Goal: Information Seeking & Learning: Learn about a topic

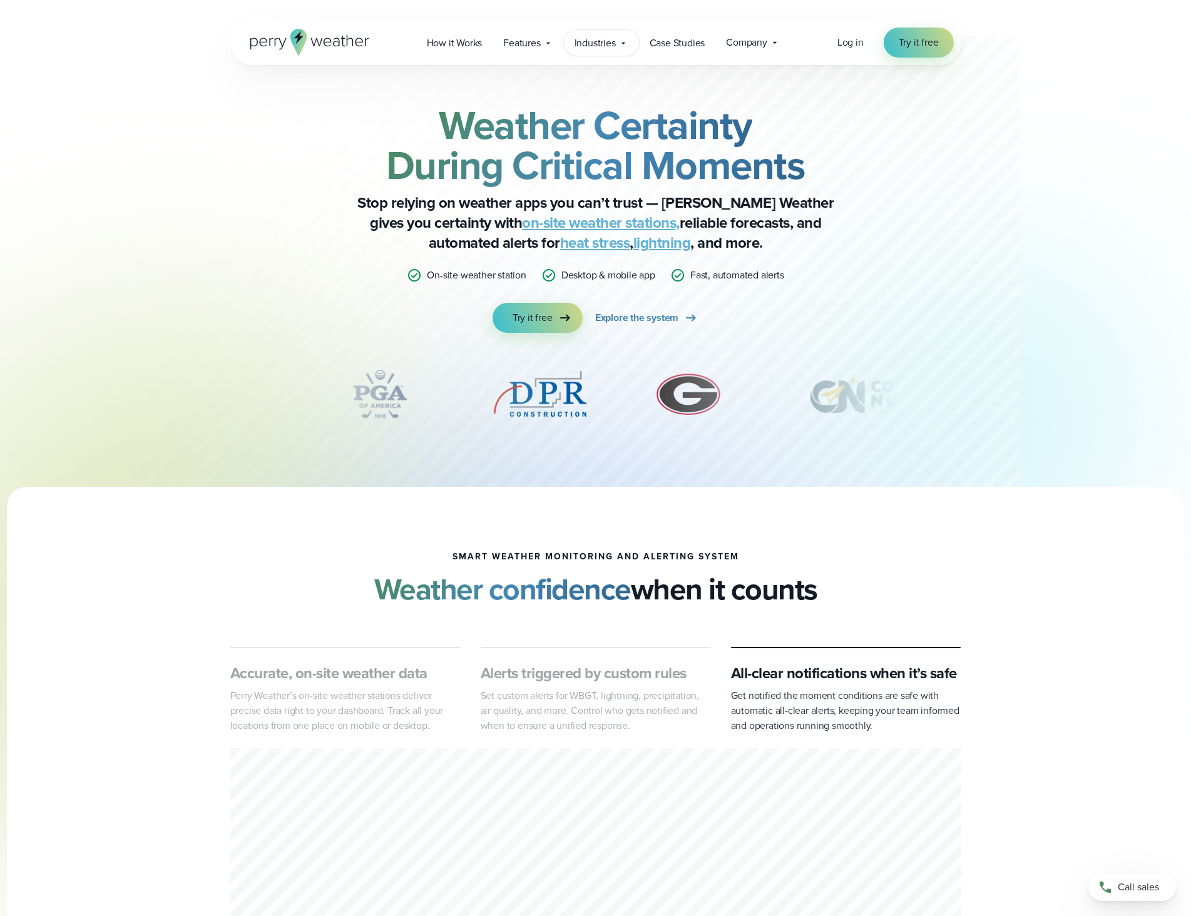
click at [615, 46] on span "Industries" at bounding box center [595, 43] width 41 height 15
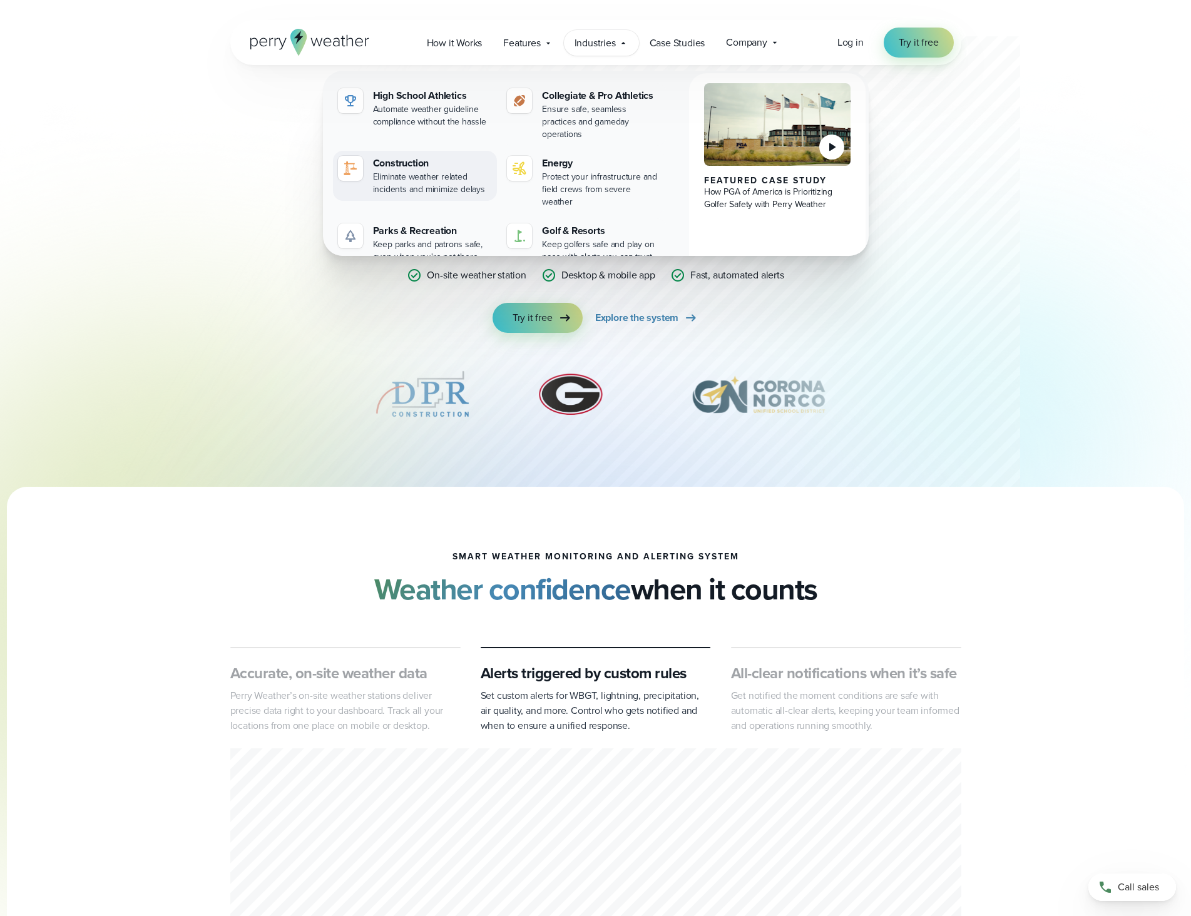
click at [429, 171] on div "Eliminate weather related incidents and minimize delays" at bounding box center [433, 183] width 120 height 25
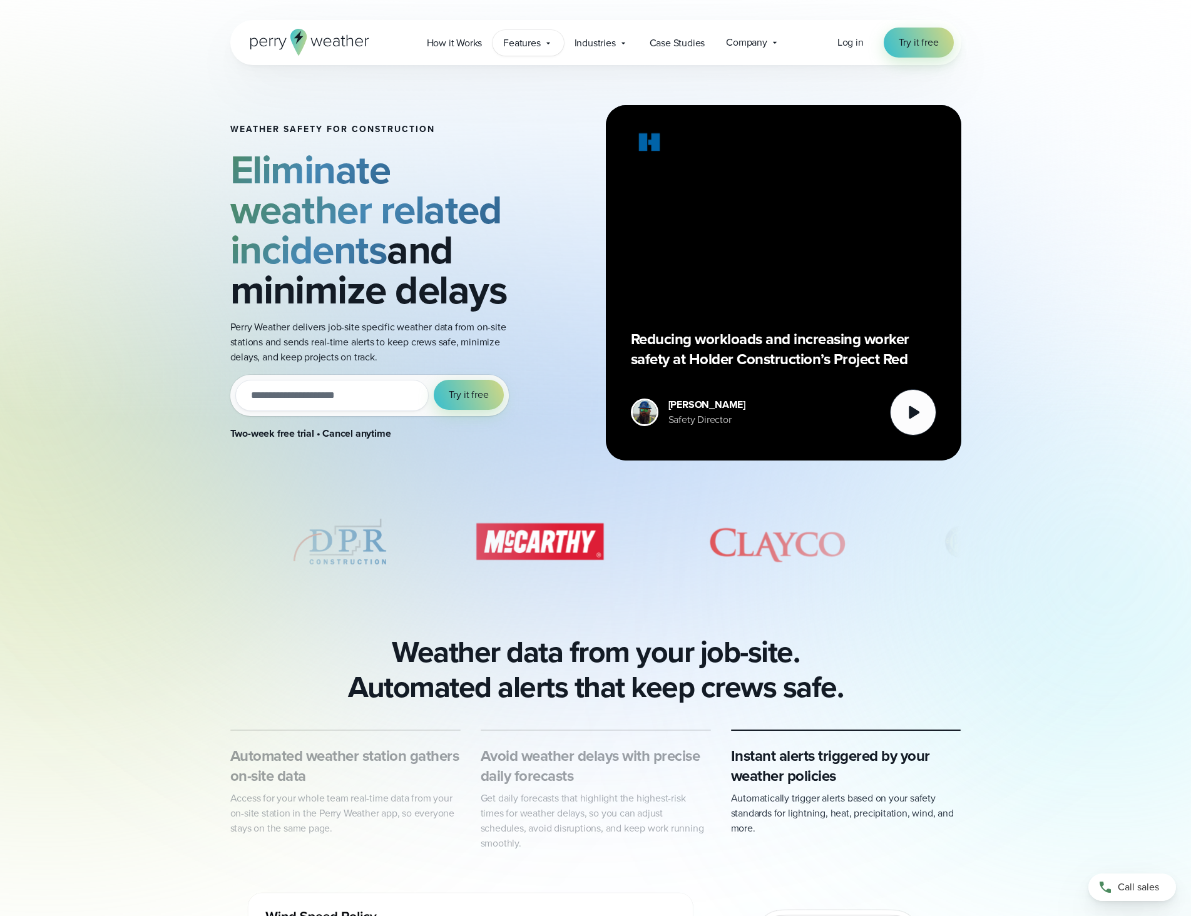
click at [536, 39] on span "Features" at bounding box center [521, 43] width 37 height 15
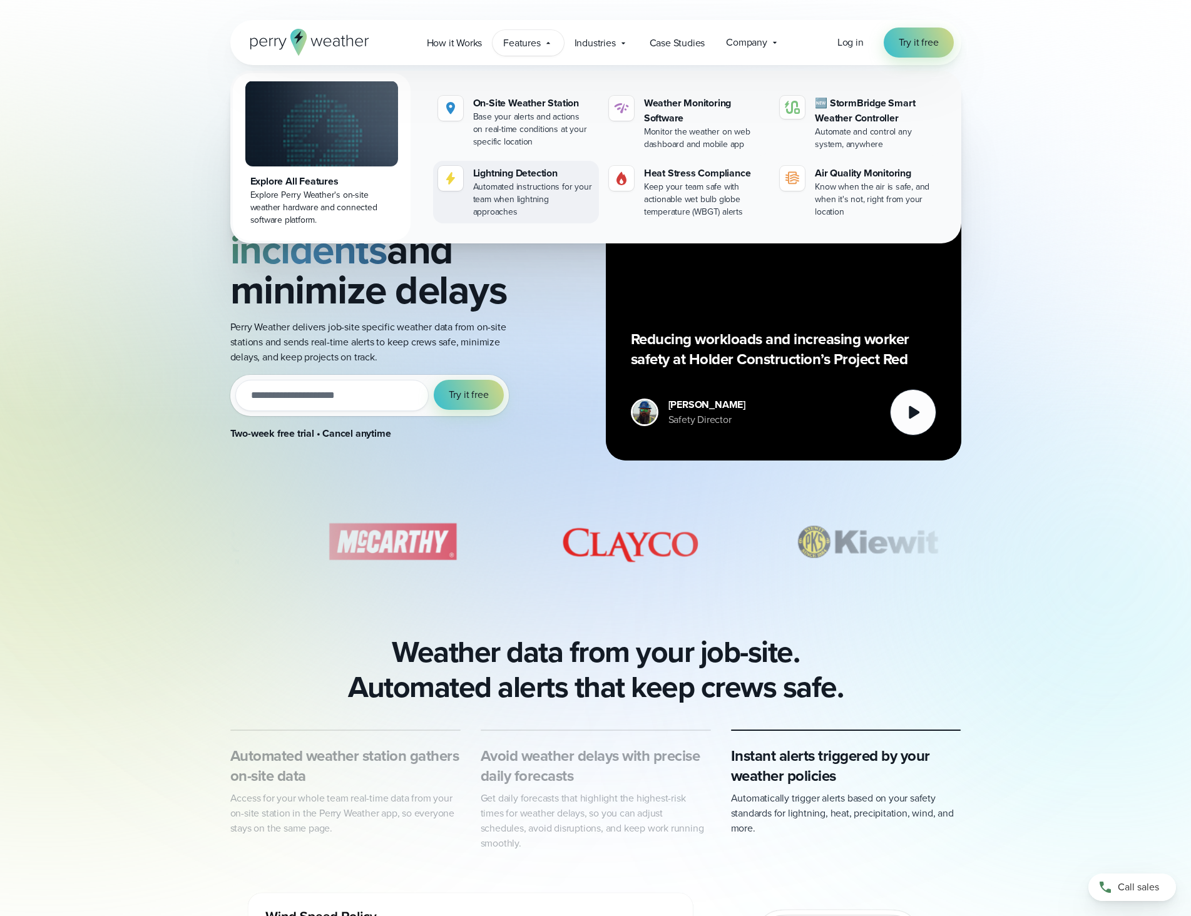
click at [508, 183] on div "Automated instructions for your team when lightning approaches" at bounding box center [533, 200] width 121 height 38
